Goal: Find specific page/section: Find specific page/section

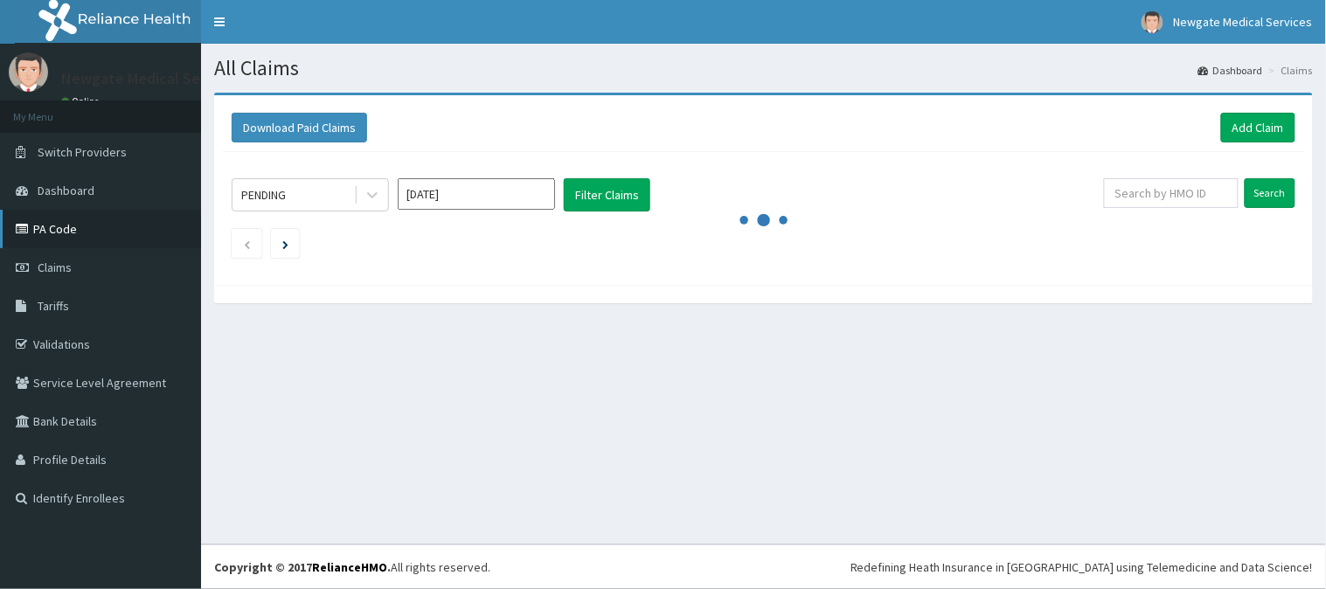
click at [123, 227] on link "PA Code" at bounding box center [100, 229] width 201 height 38
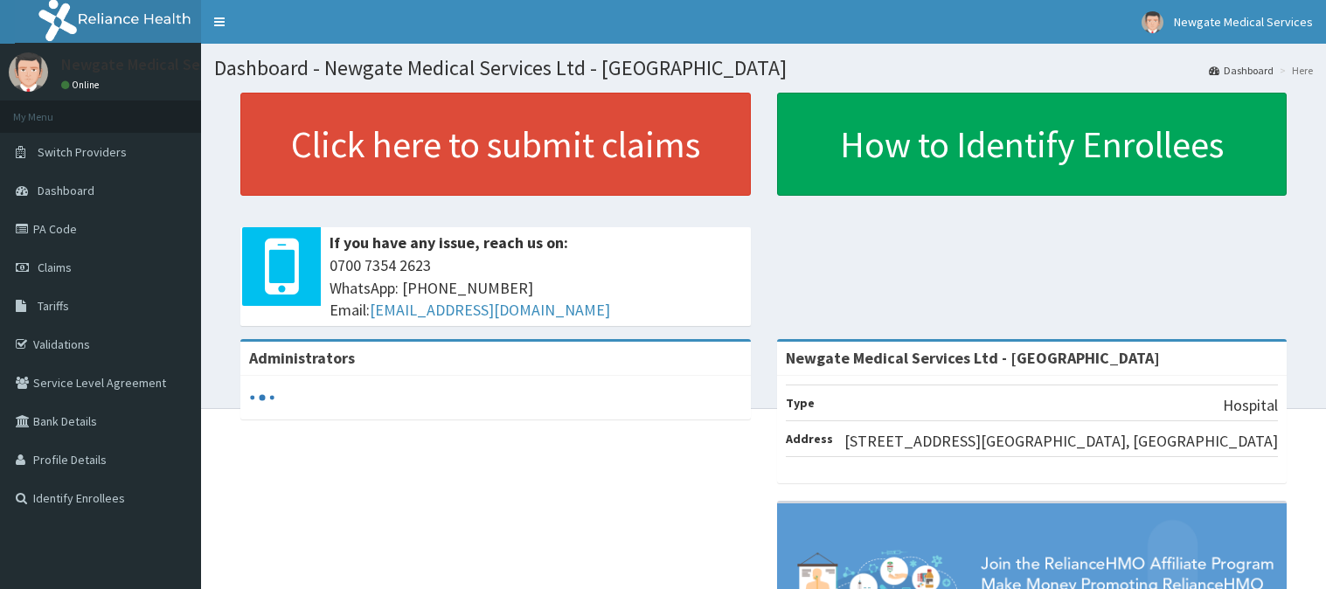
click at [10, 231] on link "PA Code" at bounding box center [100, 229] width 201 height 38
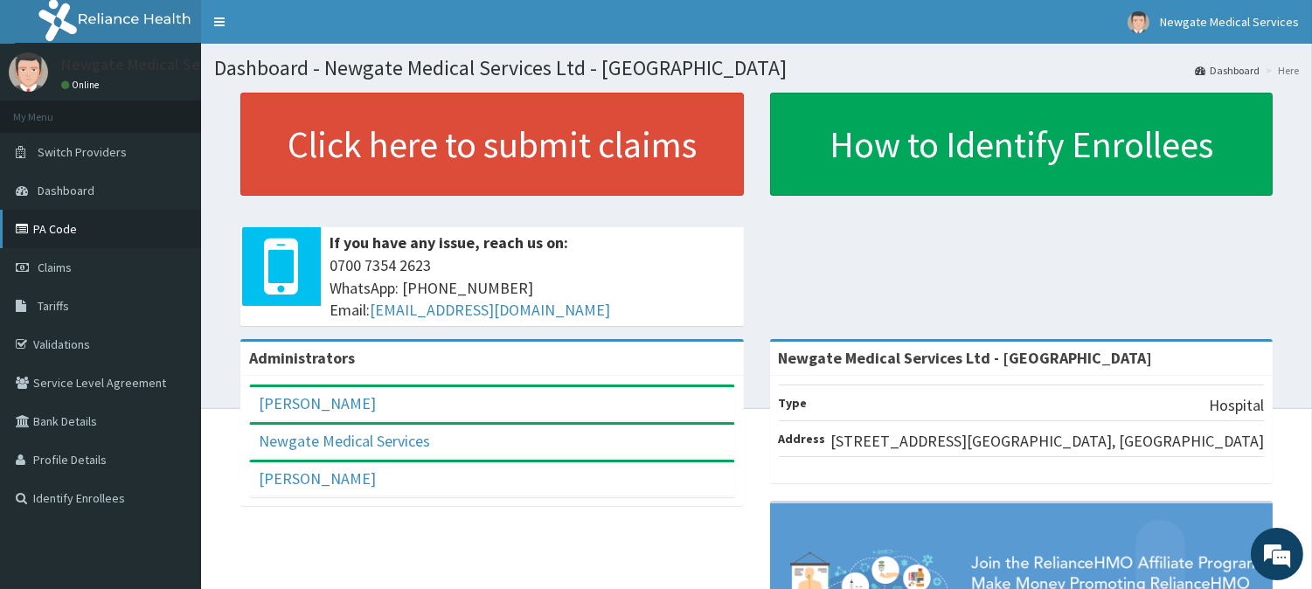
click at [42, 237] on link "PA Code" at bounding box center [100, 229] width 201 height 38
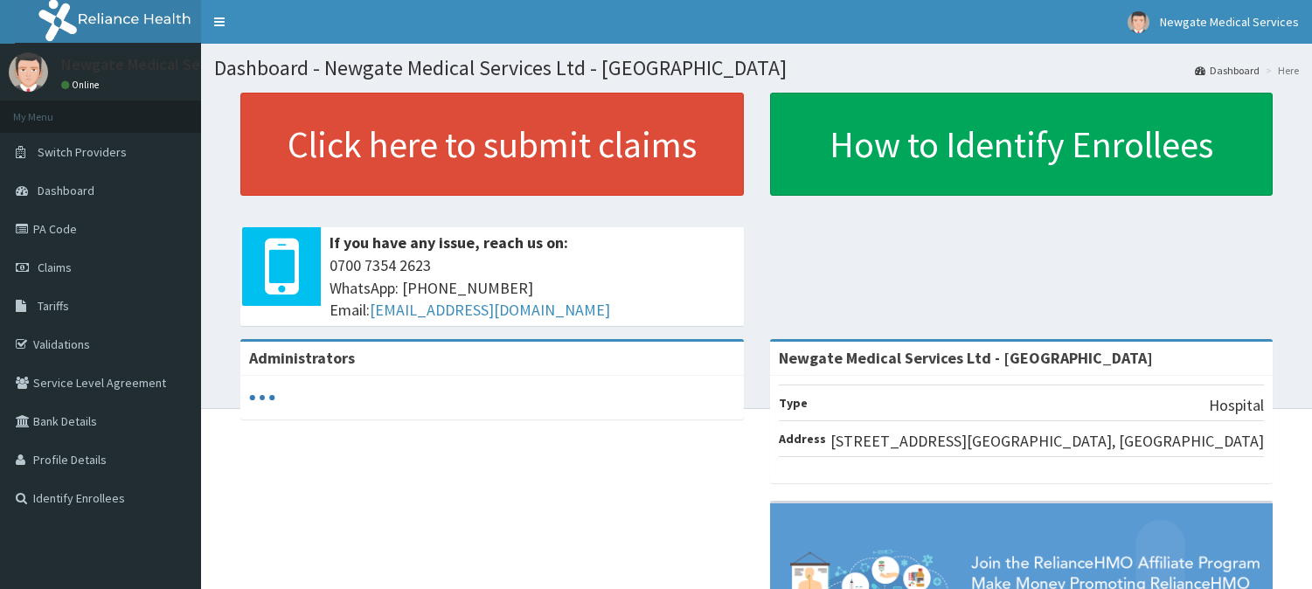
click at [68, 272] on span "Claims" at bounding box center [55, 268] width 34 height 16
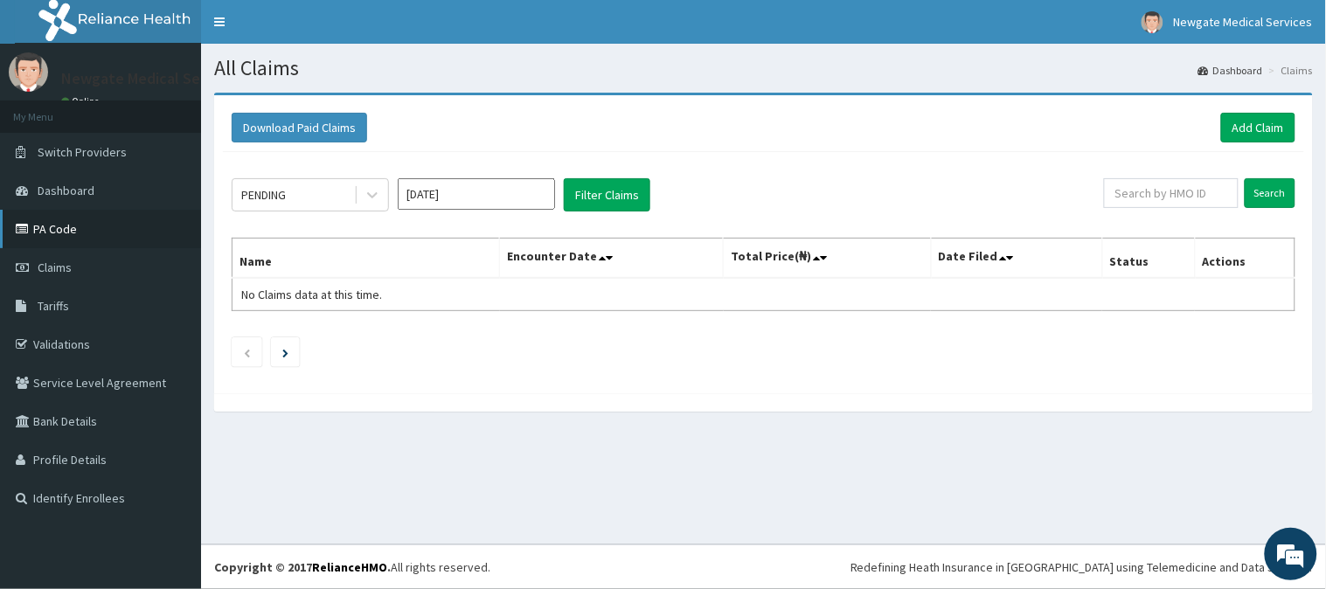
click at [81, 243] on link "PA Code" at bounding box center [100, 229] width 201 height 38
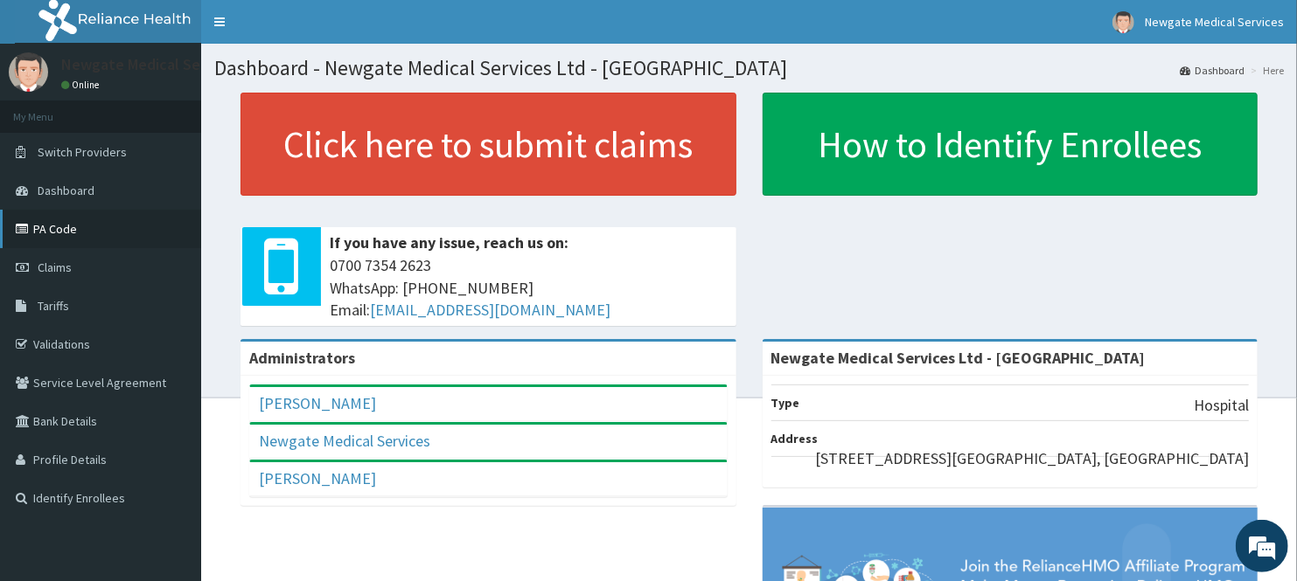
click at [57, 227] on link "PA Code" at bounding box center [100, 229] width 201 height 38
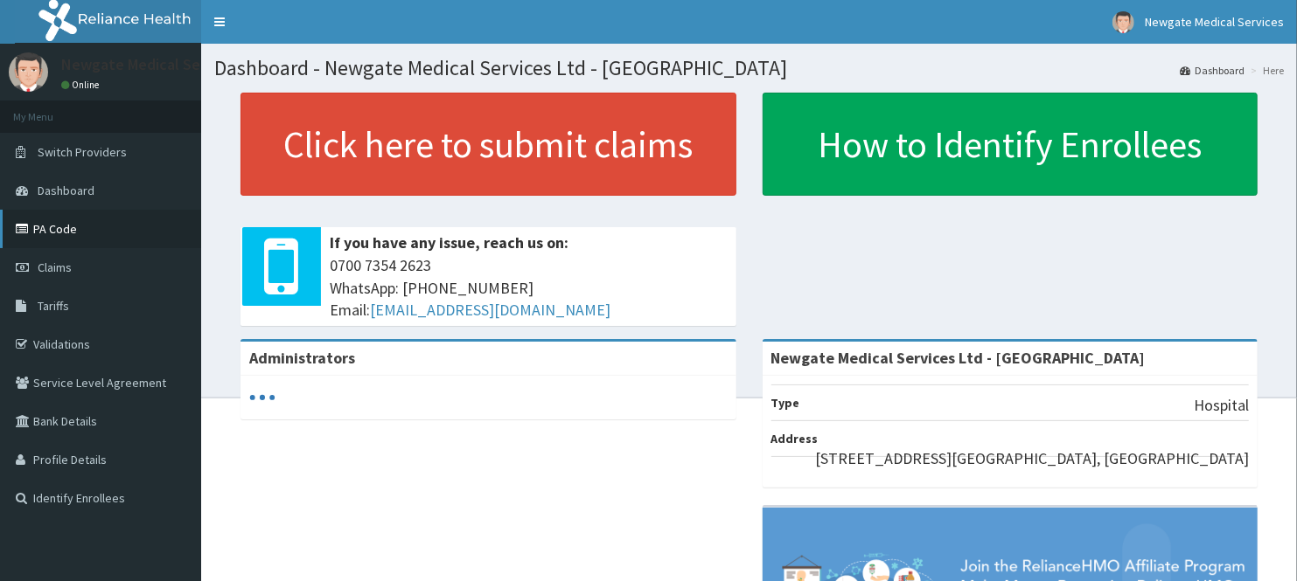
click at [59, 225] on link "PA Code" at bounding box center [100, 229] width 201 height 38
click at [44, 230] on link "PA Code" at bounding box center [100, 229] width 201 height 38
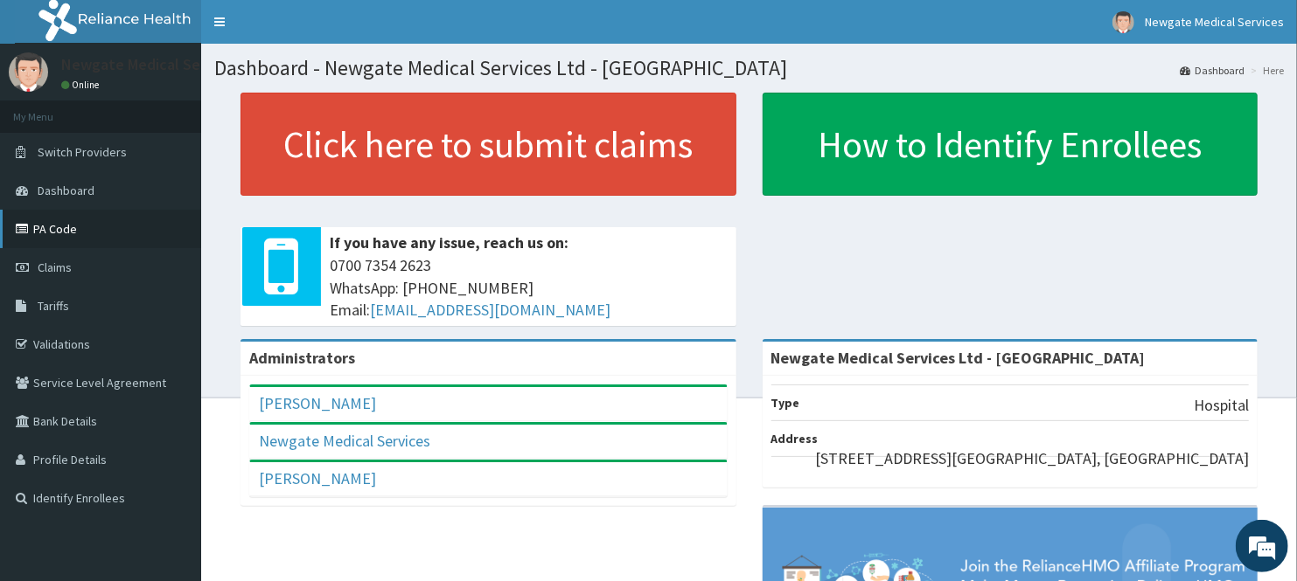
click at [19, 219] on link "PA Code" at bounding box center [100, 229] width 201 height 38
